Goal: Task Accomplishment & Management: Use online tool/utility

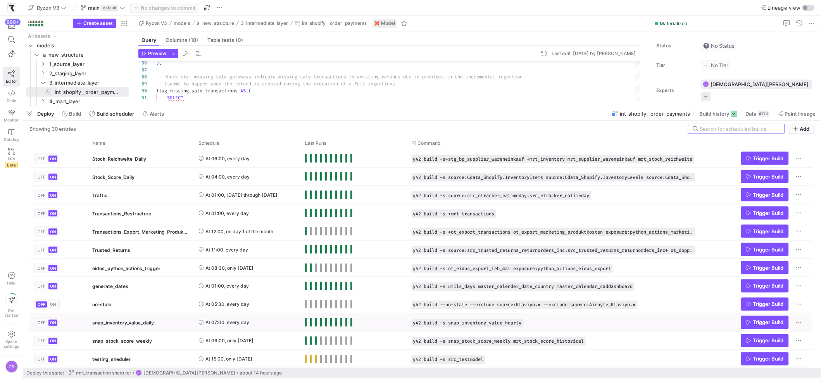
scroll to position [222, 0]
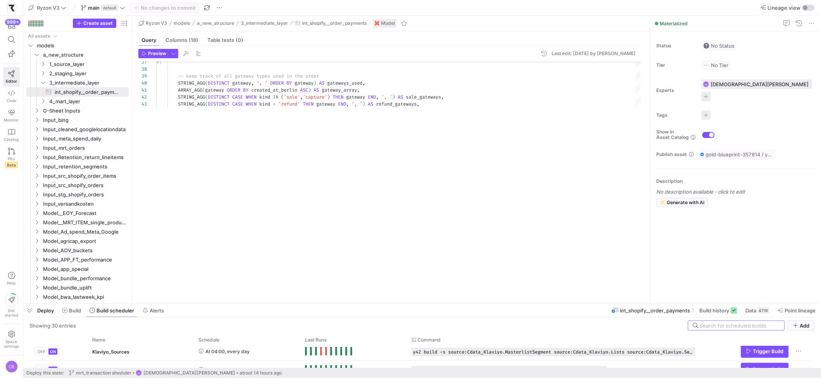
drag, startPoint x: 349, startPoint y: 108, endPoint x: 286, endPoint y: 65, distance: 75.6
click at [364, 304] on div at bounding box center [422, 303] width 798 height 3
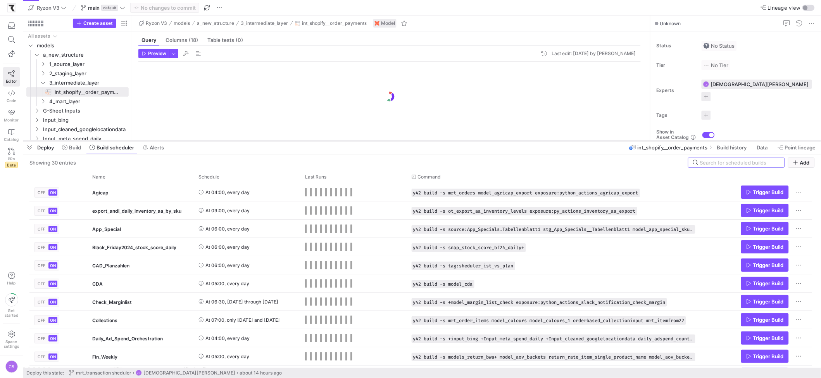
drag, startPoint x: 364, startPoint y: 235, endPoint x: 371, endPoint y: 126, distance: 109.9
click at [371, 139] on div at bounding box center [422, 140] width 798 height 3
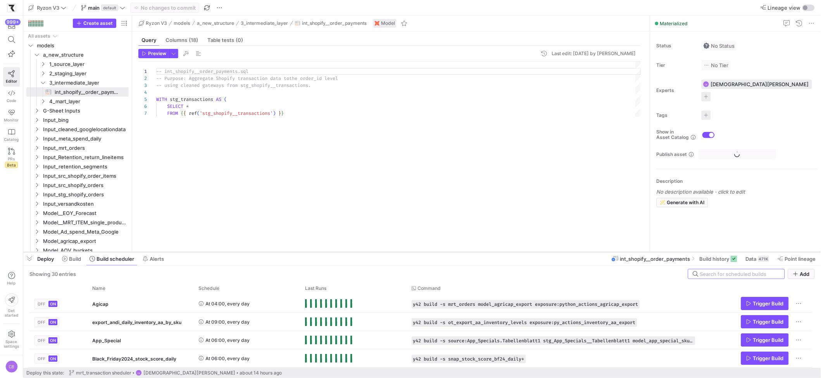
drag, startPoint x: 311, startPoint y: 127, endPoint x: 336, endPoint y: 252, distance: 127.6
click at [336, 253] on div at bounding box center [422, 251] width 798 height 3
